Goal: Information Seeking & Learning: Learn about a topic

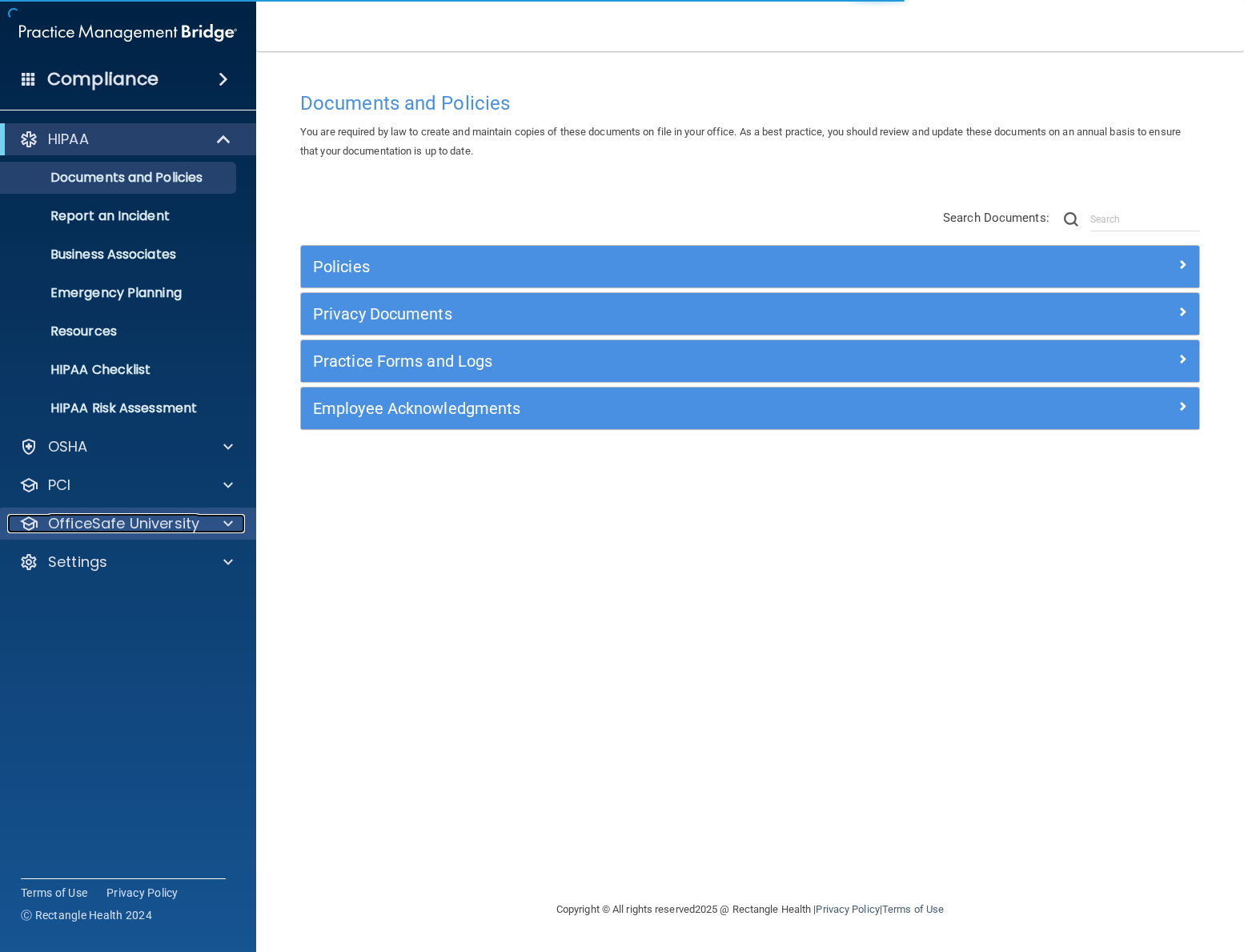
click at [219, 527] on div at bounding box center [226, 524] width 40 height 19
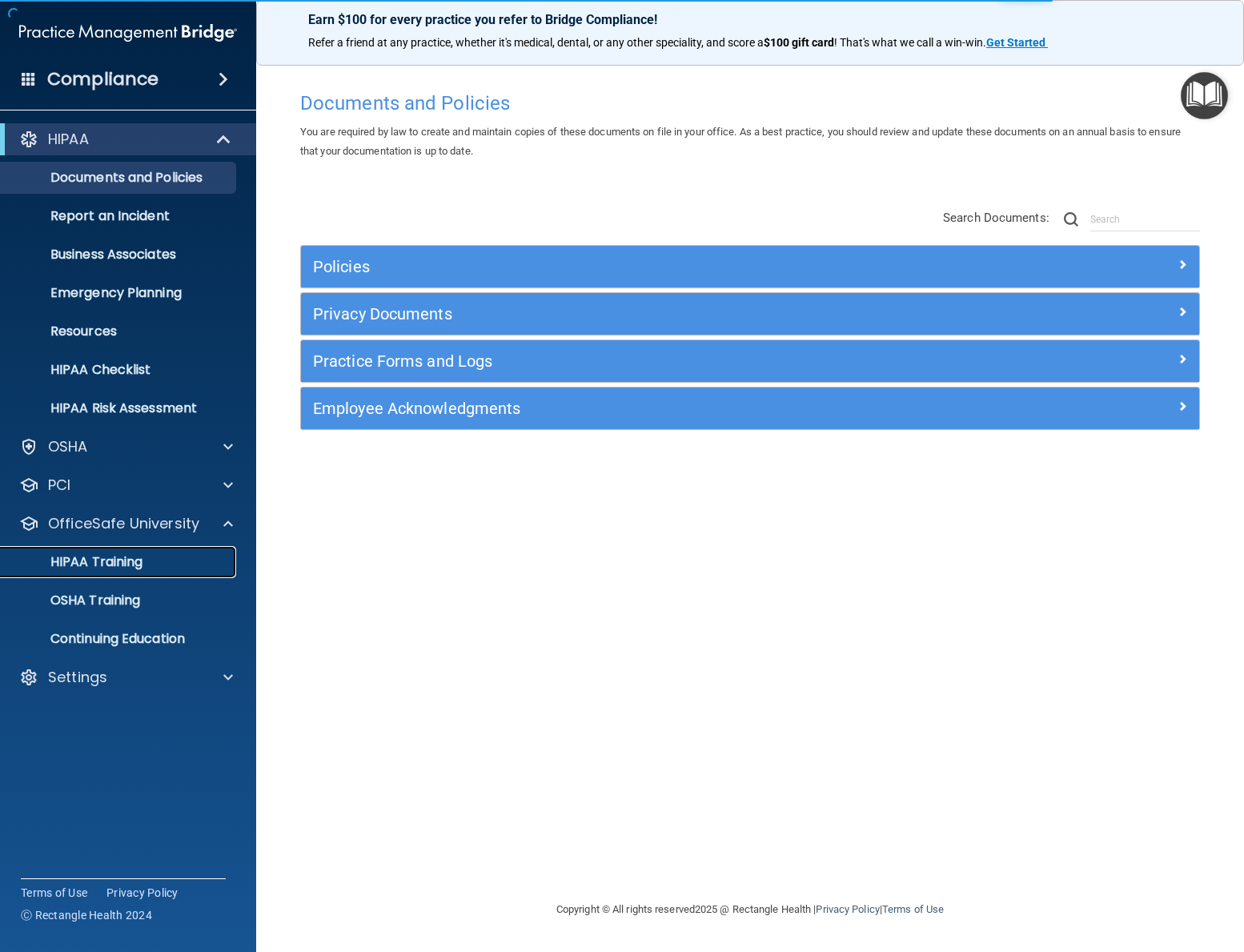
click at [98, 568] on p "HIPAA Training" at bounding box center [76, 561] width 132 height 16
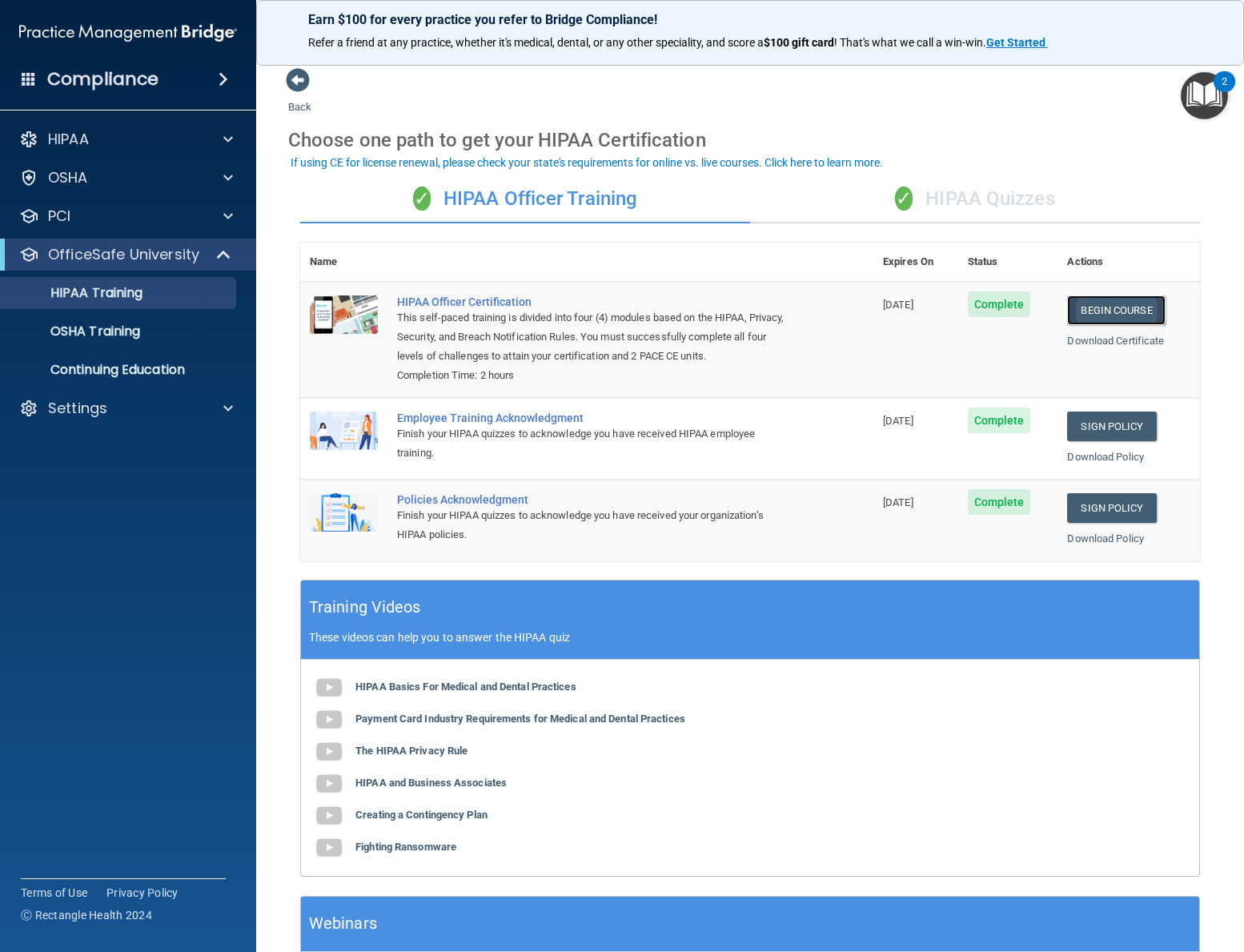
click at [1126, 314] on link "Begin Course" at bounding box center [1116, 310] width 98 height 30
click at [995, 203] on div "✓ HIPAA Quizzes" at bounding box center [975, 199] width 450 height 48
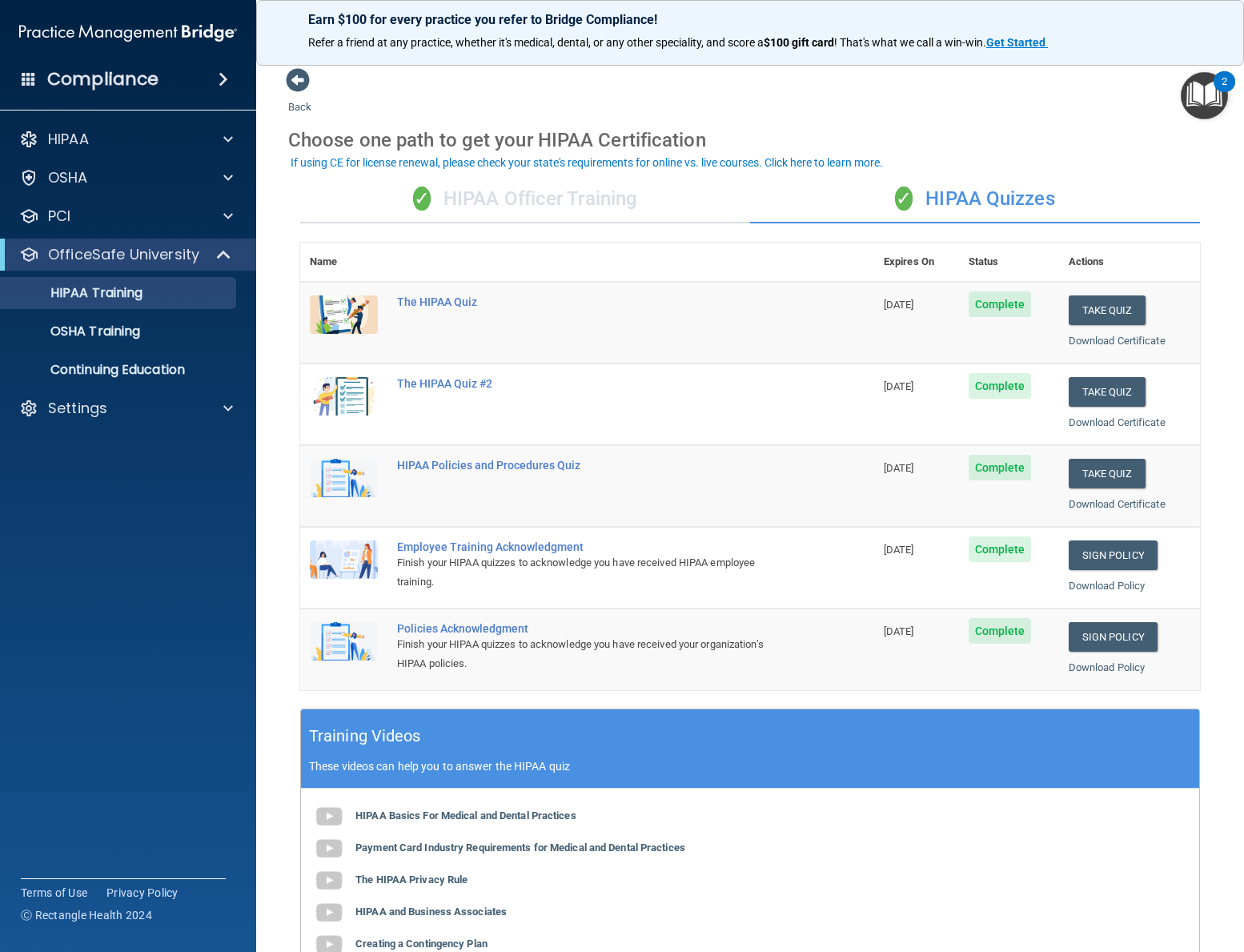
drag, startPoint x: 569, startPoint y: 207, endPoint x: 594, endPoint y: 237, distance: 39.1
click at [569, 206] on div "✓ HIPAA Officer Training" at bounding box center [525, 199] width 450 height 48
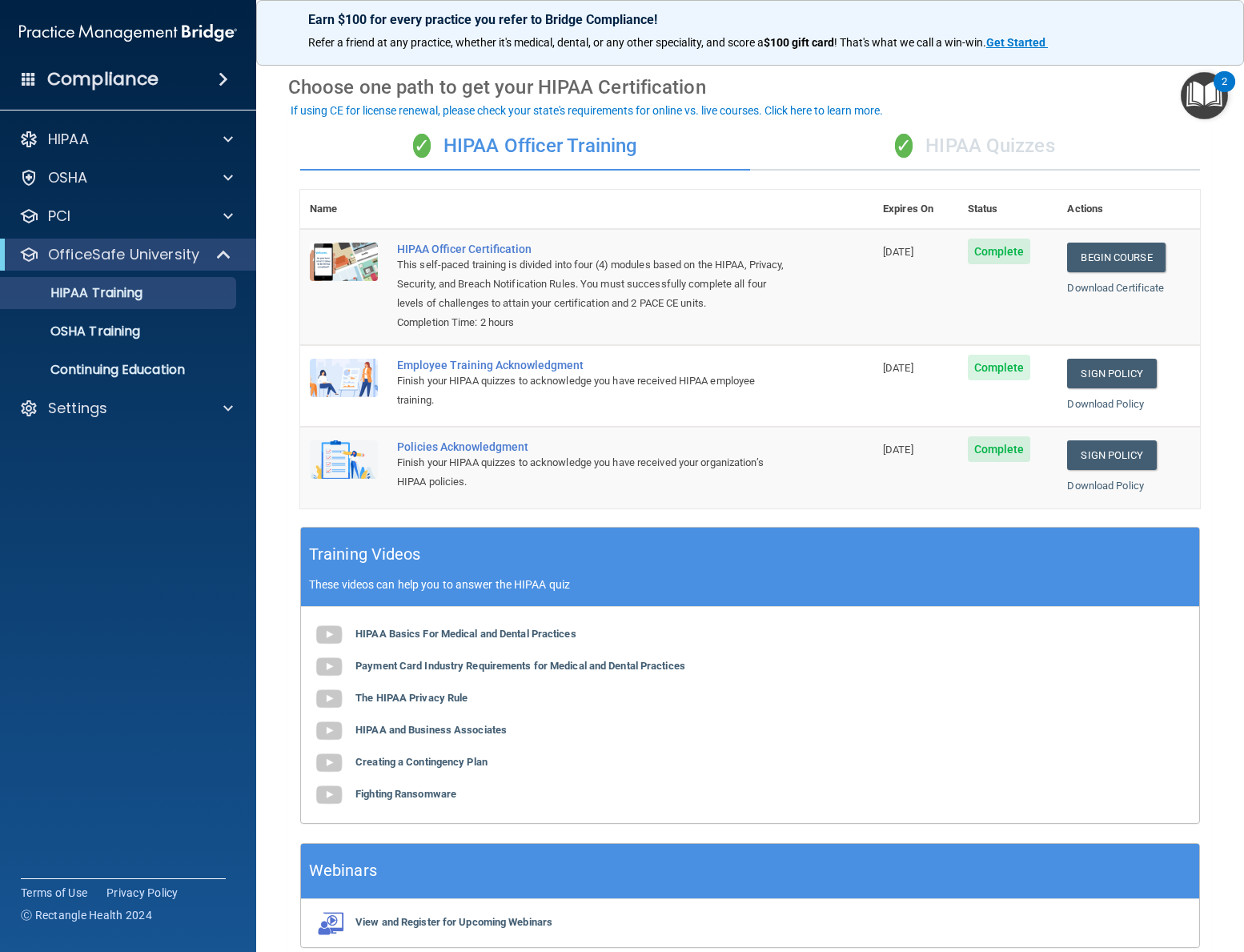
scroll to position [52, 0]
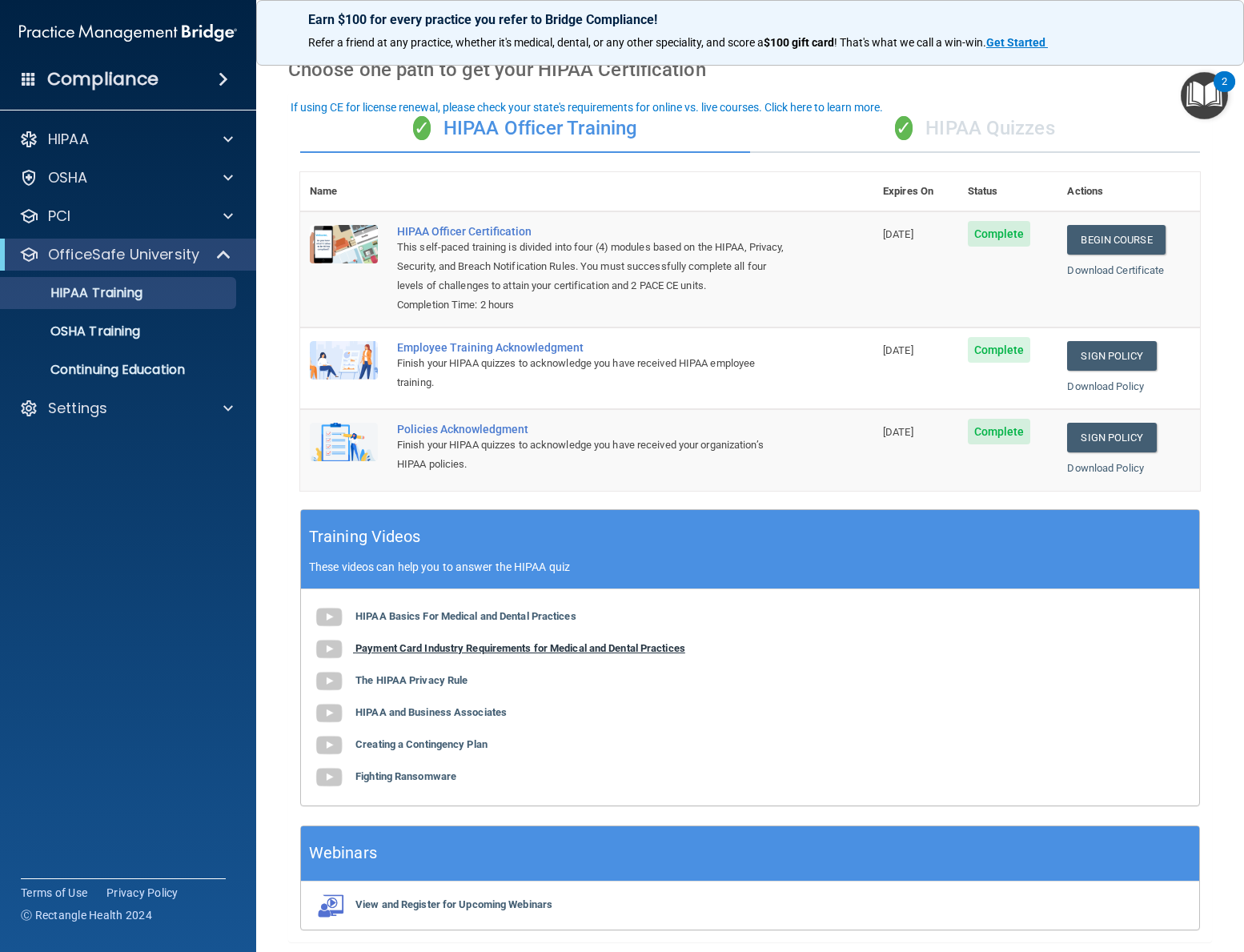
click at [452, 632] on div "HIPAA Basics For Medical and Dental Practices Payment Card Industry Requirement…" at bounding box center [750, 697] width 898 height 216
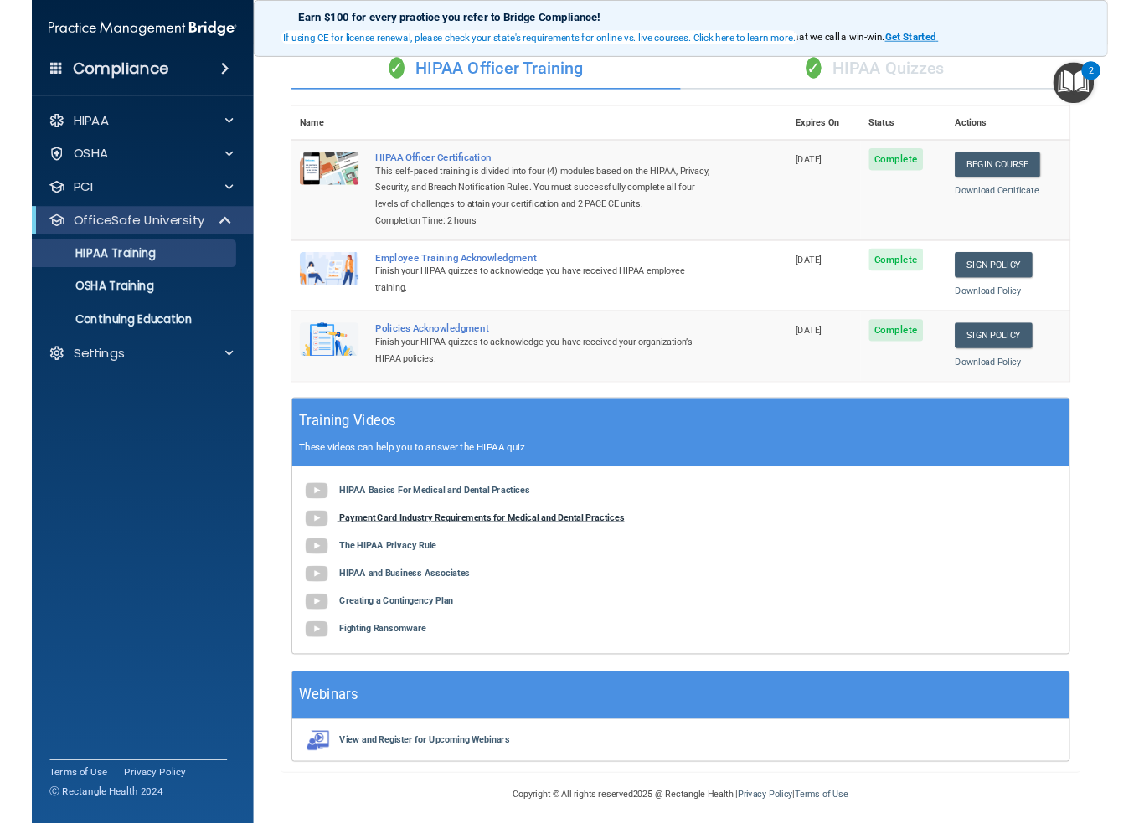
scroll to position [126, 0]
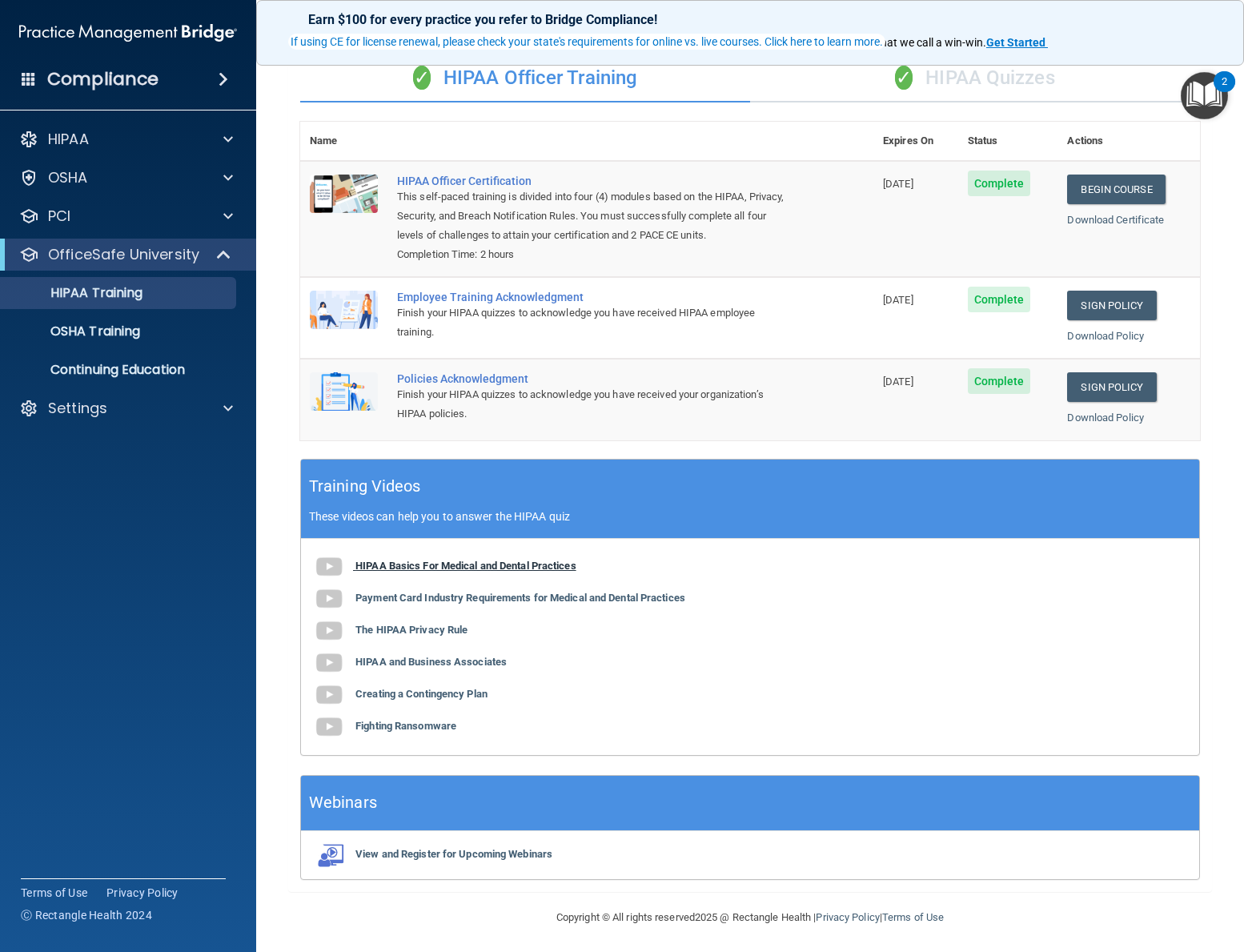
click at [426, 565] on b "HIPAA Basics For Medical and Dental Practices" at bounding box center [466, 565] width 221 height 12
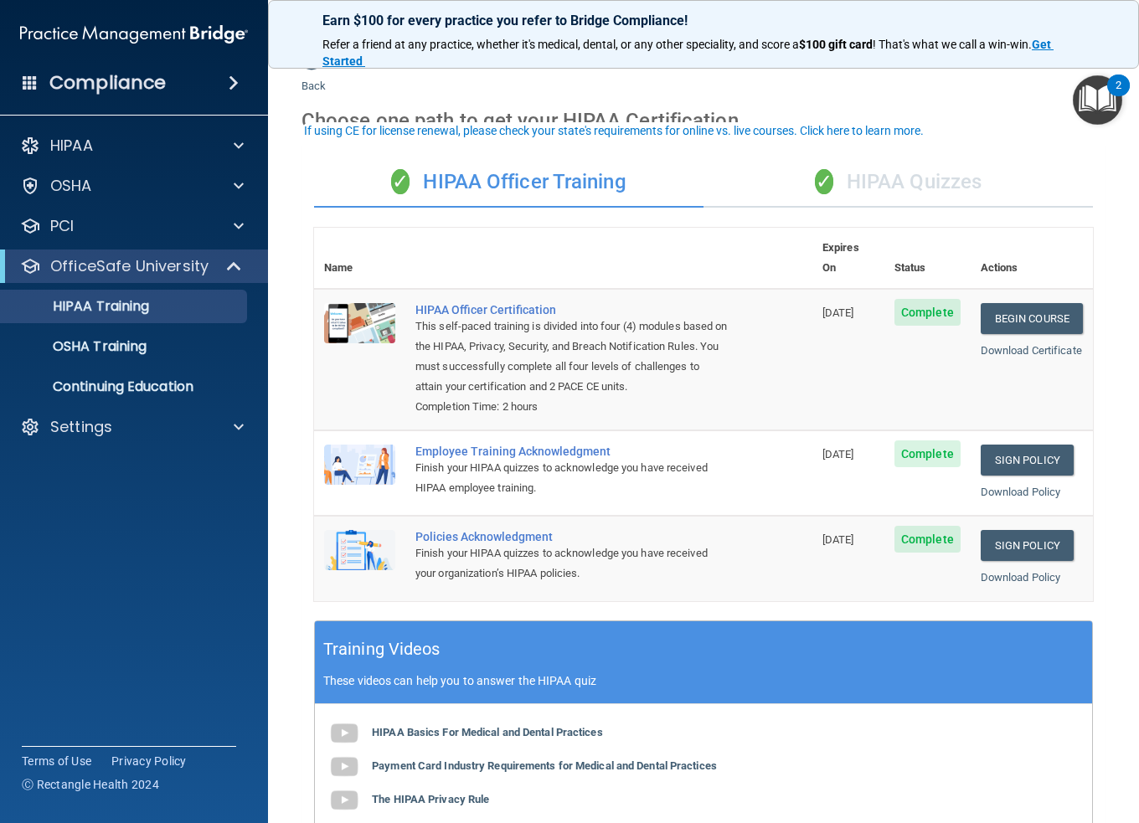
scroll to position [0, 0]
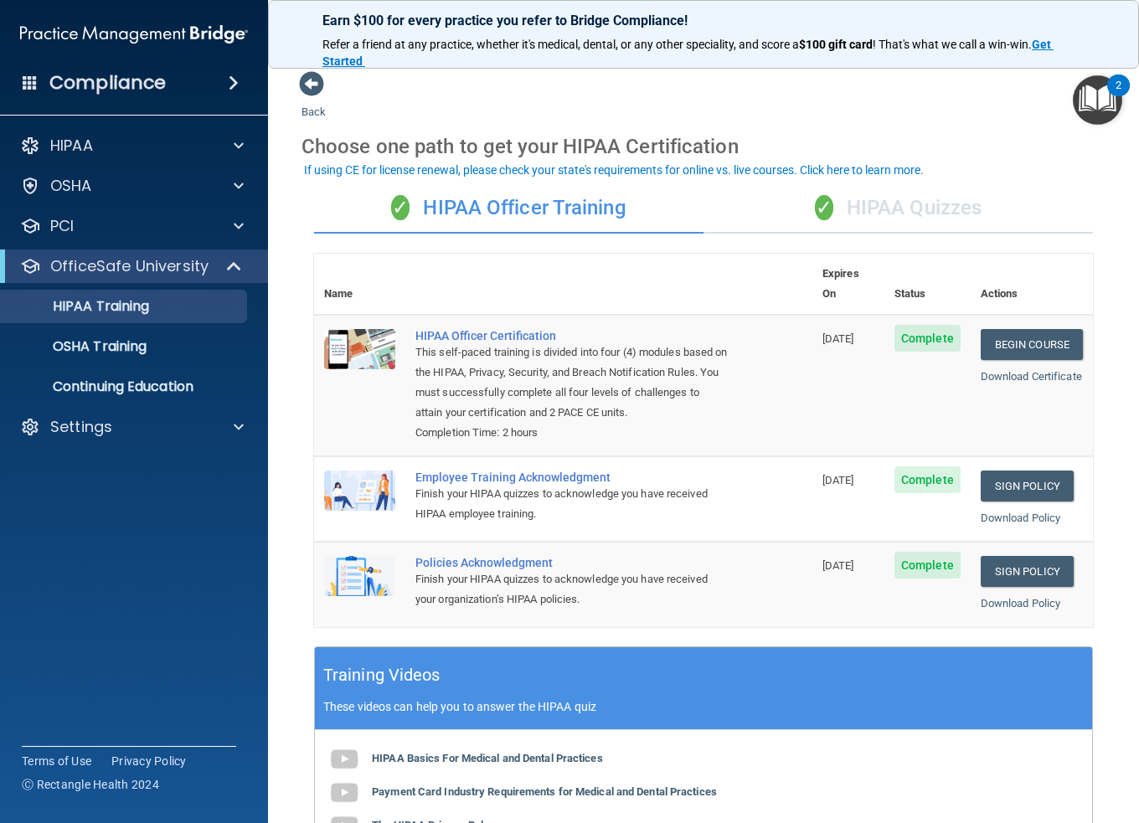
click at [939, 207] on div "✓ HIPAA Quizzes" at bounding box center [897, 208] width 389 height 50
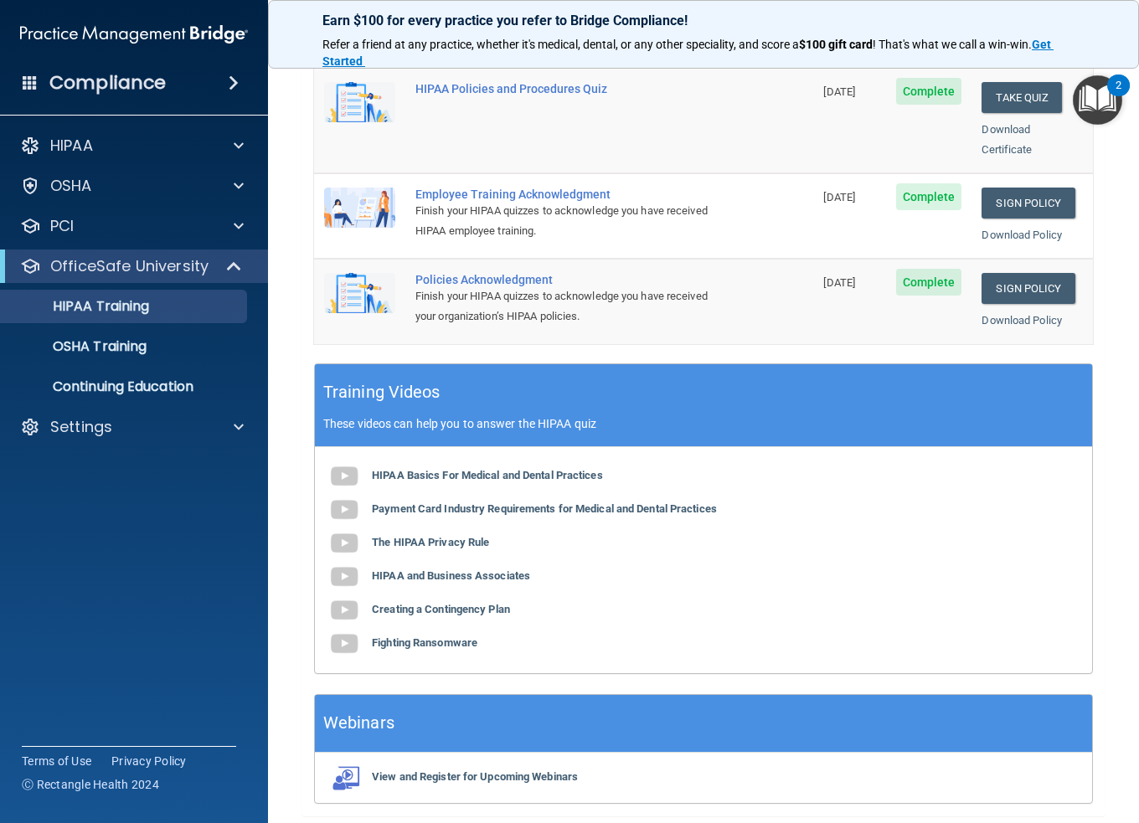
scroll to position [495, 0]
